Goal: Obtain resource: Obtain resource

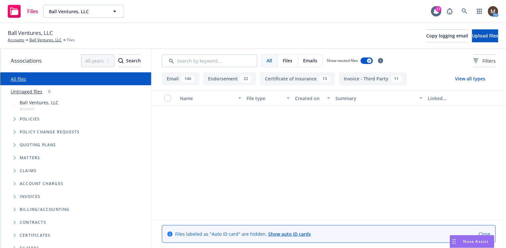
scroll to position [226, 0]
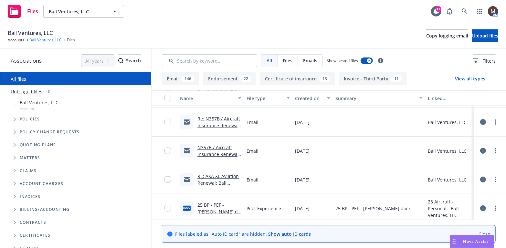
click at [45, 39] on link "Ball Ventures, LLC" at bounding box center [45, 40] width 32 height 6
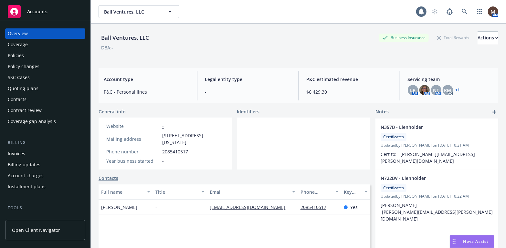
click at [21, 54] on div "Policies" at bounding box center [16, 55] width 16 height 10
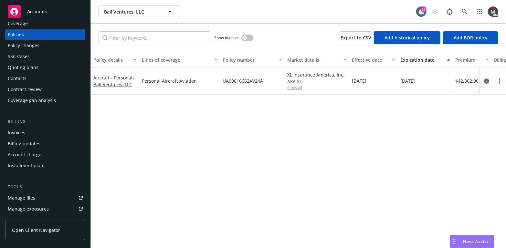
scroll to position [32, 0]
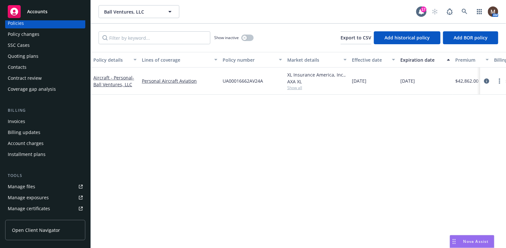
click at [46, 183] on link "Manage files" at bounding box center [45, 187] width 80 height 10
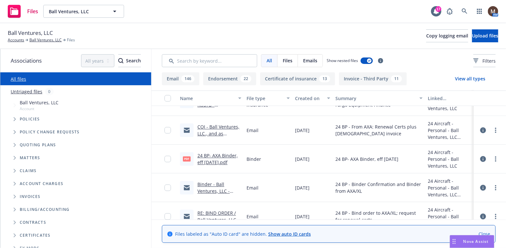
scroll to position [2134, 0]
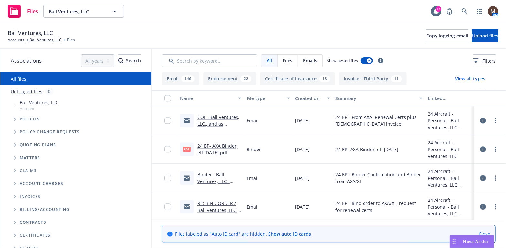
click at [222, 146] on link "24 BP- AXA Binder, eff [DATE].pdf" at bounding box center [218, 149] width 40 height 13
click at [222, 145] on link "24 BP- AXA Binder, eff [DATE].pdf" at bounding box center [218, 149] width 40 height 13
click at [46, 39] on link "Ball Ventures, LLC" at bounding box center [45, 40] width 32 height 6
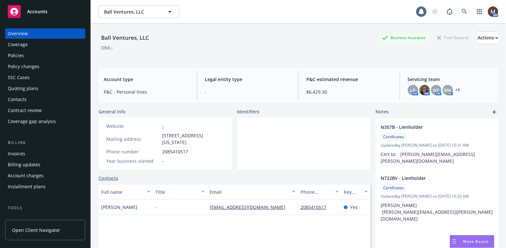
click at [29, 55] on div "Policies" at bounding box center [45, 55] width 75 height 10
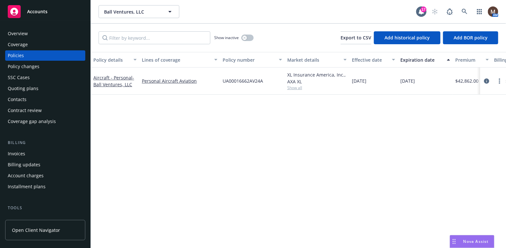
scroll to position [32, 0]
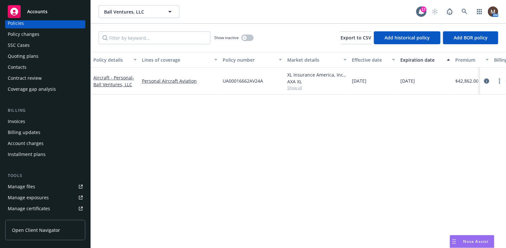
click at [35, 185] on link "Manage files" at bounding box center [45, 187] width 80 height 10
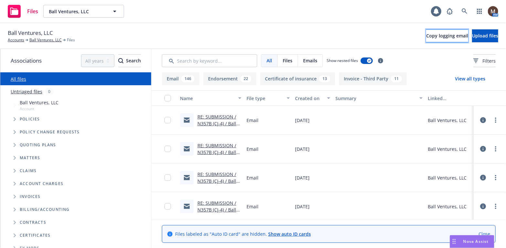
click at [426, 34] on span "Copy logging email" at bounding box center [447, 36] width 42 height 6
click at [49, 40] on link "Ball Ventures, LLC" at bounding box center [45, 40] width 32 height 6
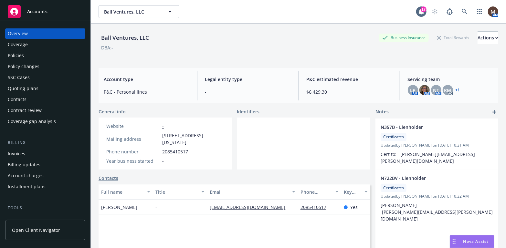
click at [25, 55] on div "Policies" at bounding box center [45, 55] width 75 height 10
